Goal: Information Seeking & Learning: Learn about a topic

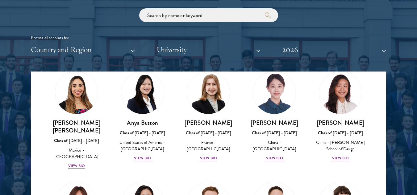
scroll to position [504, 0]
click at [132, 43] on button "Country and Region" at bounding box center [83, 49] width 104 height 13
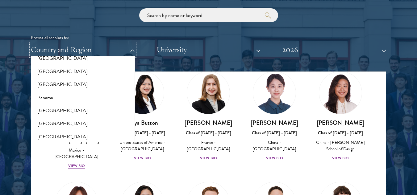
scroll to position [904, 0]
click at [49, 65] on button "[GEOGRAPHIC_DATA]" at bounding box center [83, 71] width 100 height 13
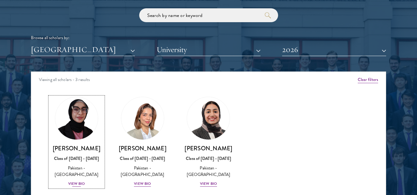
click at [76, 181] on div "View Bio" at bounding box center [76, 184] width 17 height 6
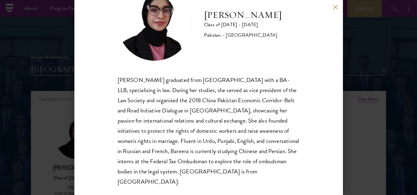
scroll to position [728, 0]
click at [335, 8] on button at bounding box center [335, 7] width 5 height 5
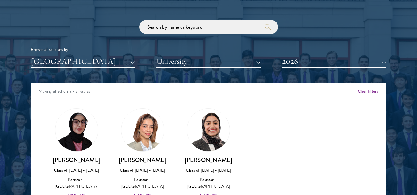
scroll to position [740, 0]
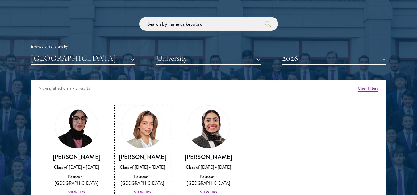
click at [142, 190] on div "View Bio" at bounding box center [142, 193] width 17 height 6
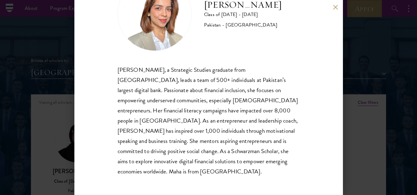
scroll to position [725, 0]
click at [337, 8] on button at bounding box center [335, 7] width 5 height 5
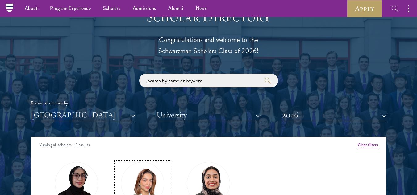
scroll to position [683, 0]
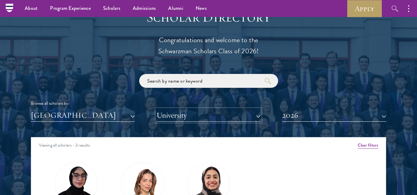
click at [259, 109] on button "University" at bounding box center [208, 115] width 104 height 13
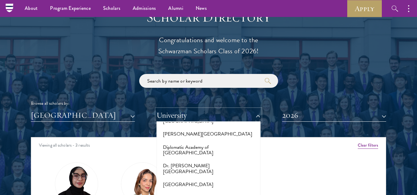
scroll to position [1075, 0]
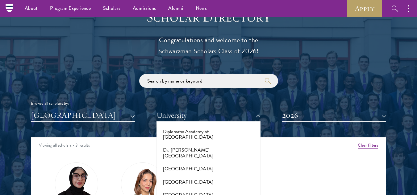
click at [134, 110] on div "Scholar Directory Congratulations and welcome to the Schwarzman Scholars Class …" at bounding box center [208, 166] width 355 height 314
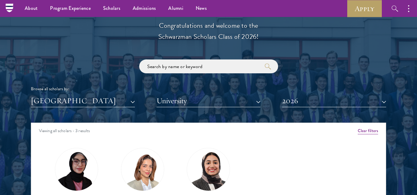
scroll to position [694, 0]
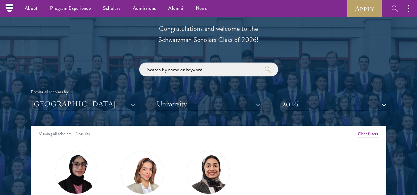
click at [183, 127] on div "Viewing all scholars - 3 results" at bounding box center [208, 134] width 354 height 17
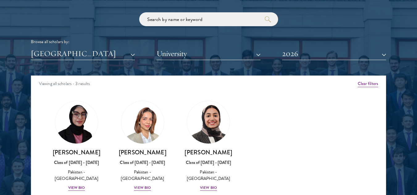
scroll to position [745, 0]
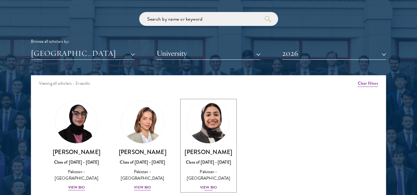
click at [210, 185] on div "View Bio" at bounding box center [208, 188] width 17 height 6
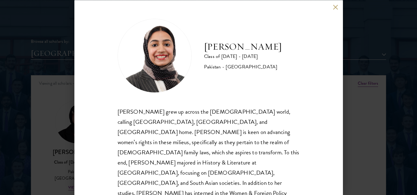
scroll to position [6, 0]
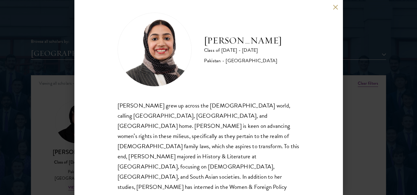
click at [242, 147] on div "[PERSON_NAME] grew up across the [DEMOGRAPHIC_DATA] world, calling [GEOGRAPHIC_…" at bounding box center [209, 162] width 182 height 122
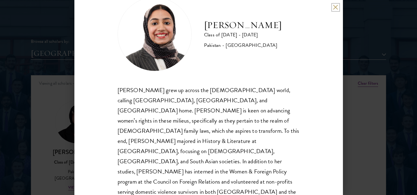
click at [334, 7] on button at bounding box center [335, 7] width 5 height 5
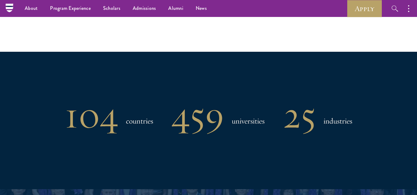
scroll to position [466, 0]
